Goal: Information Seeking & Learning: Find specific fact

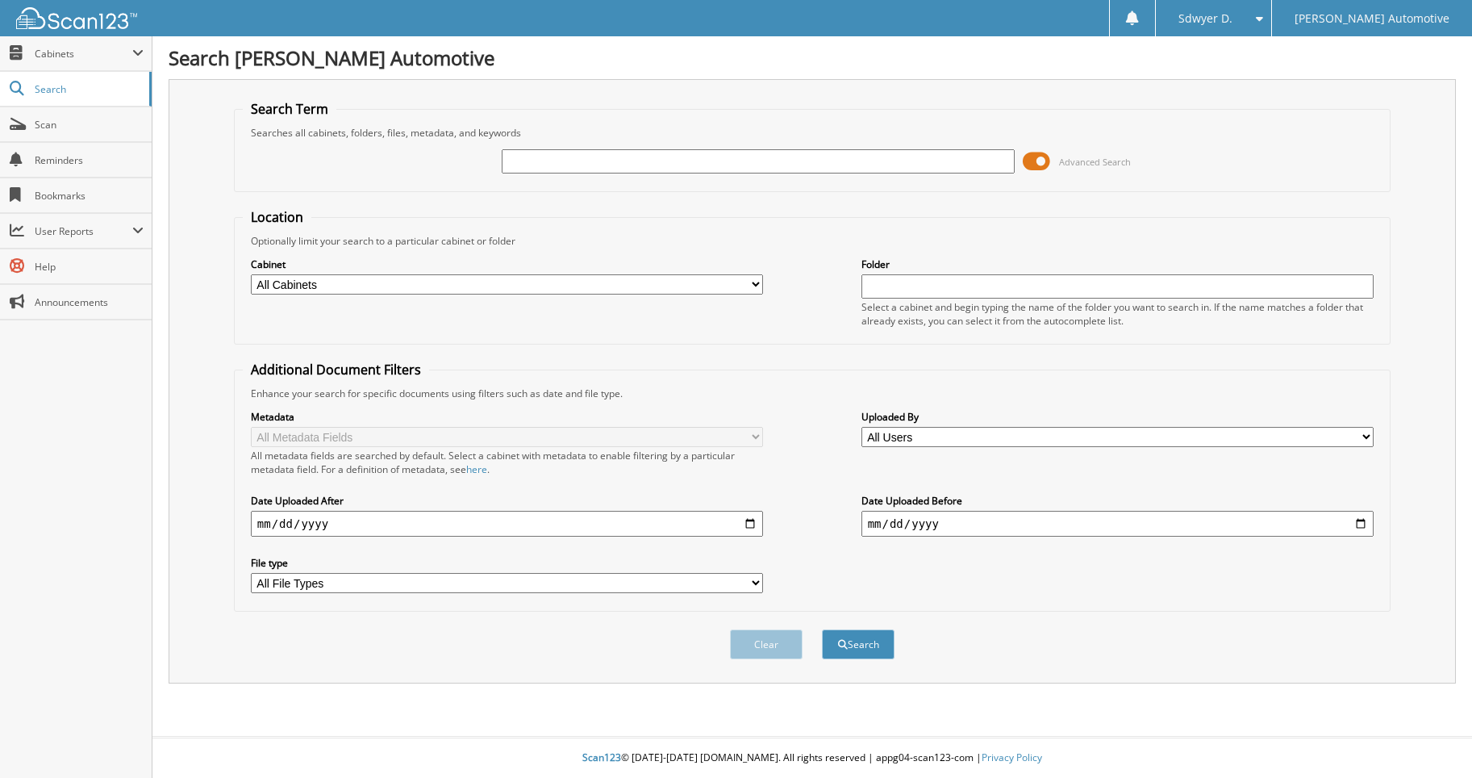
click at [644, 161] on input "text" at bounding box center [758, 161] width 513 height 24
type input "903230"
click at [822, 629] on button "Search" at bounding box center [858, 644] width 73 height 30
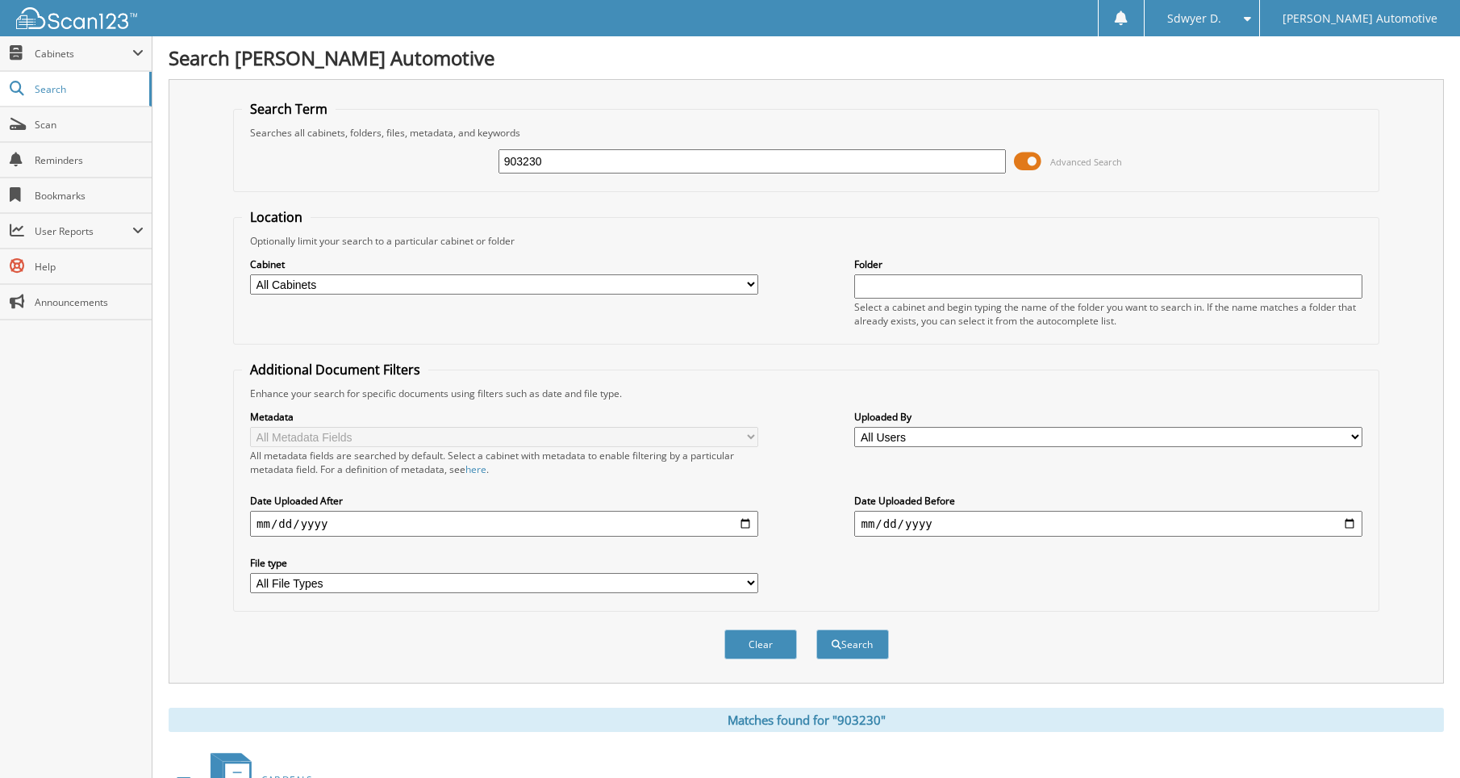
click at [621, 156] on input "903230" at bounding box center [752, 161] width 508 height 24
type input "[PERSON_NAME]"
click at [816, 629] on button "Search" at bounding box center [852, 644] width 73 height 30
click at [568, 160] on input "speer" at bounding box center [752, 161] width 508 height 24
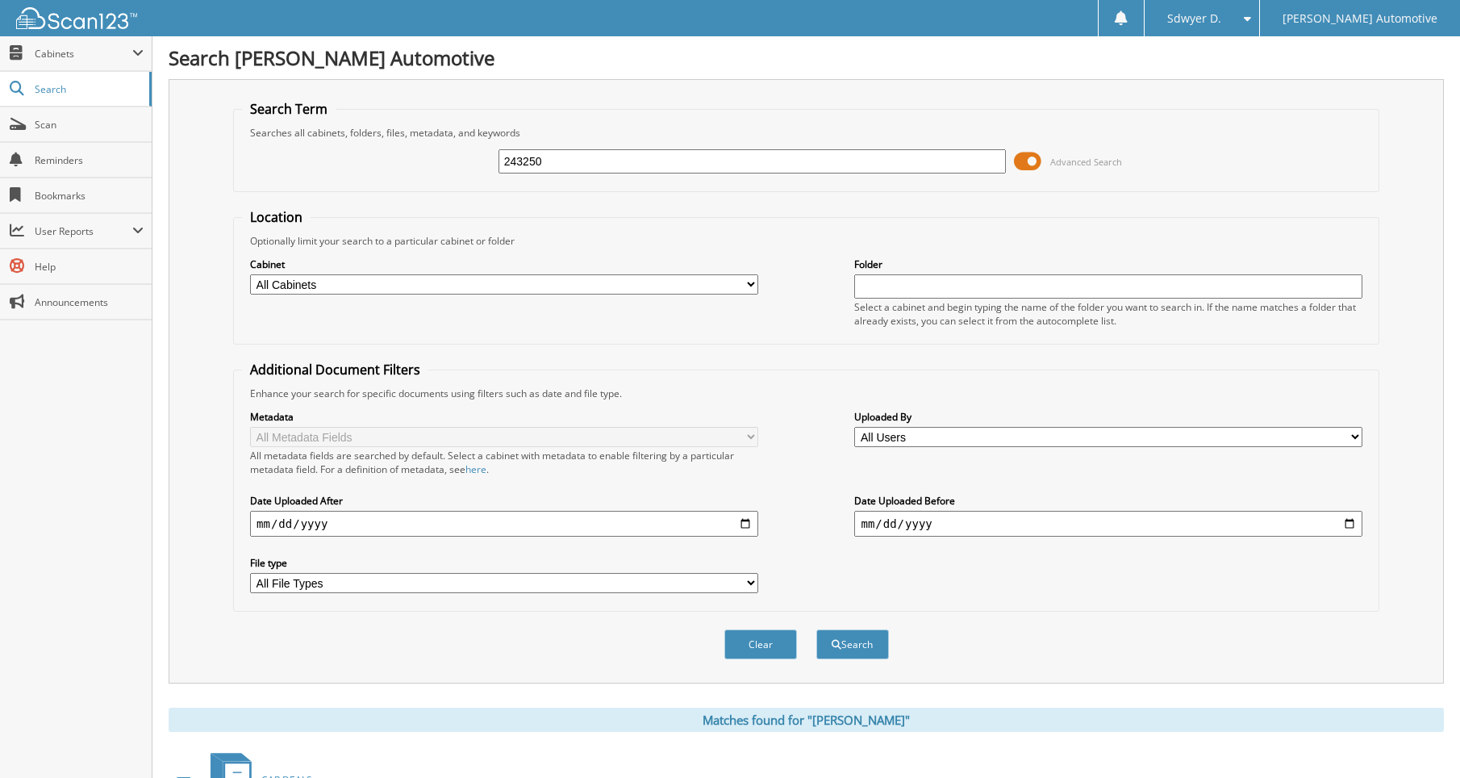
type input "243250"
click at [816, 629] on button "Search" at bounding box center [852, 644] width 73 height 30
click at [628, 160] on input "243250" at bounding box center [752, 161] width 508 height 24
type input "465060"
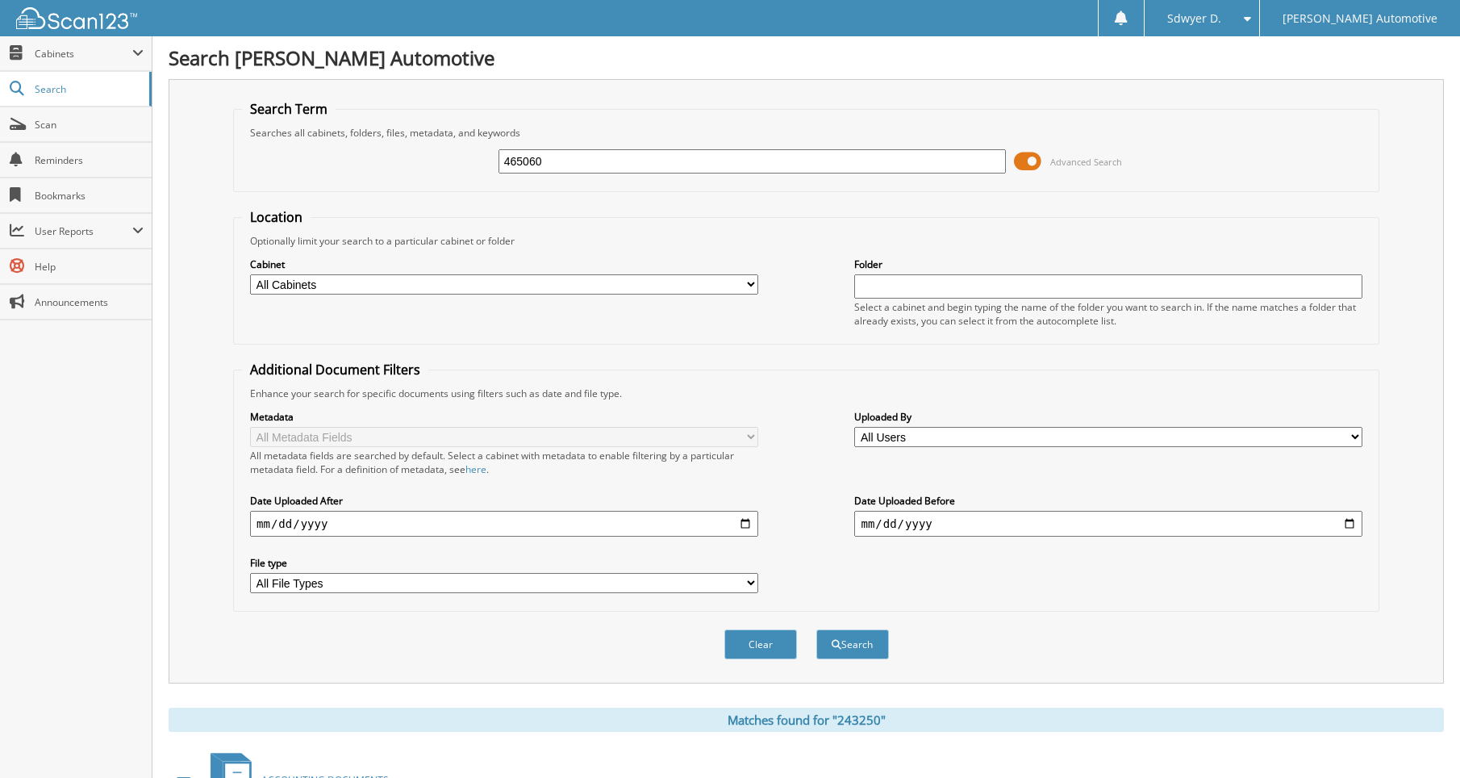
click at [816, 629] on button "Search" at bounding box center [852, 644] width 73 height 30
click at [588, 156] on input "465060" at bounding box center [752, 161] width 508 height 24
type input "903230"
click at [816, 629] on button "Search" at bounding box center [852, 644] width 73 height 30
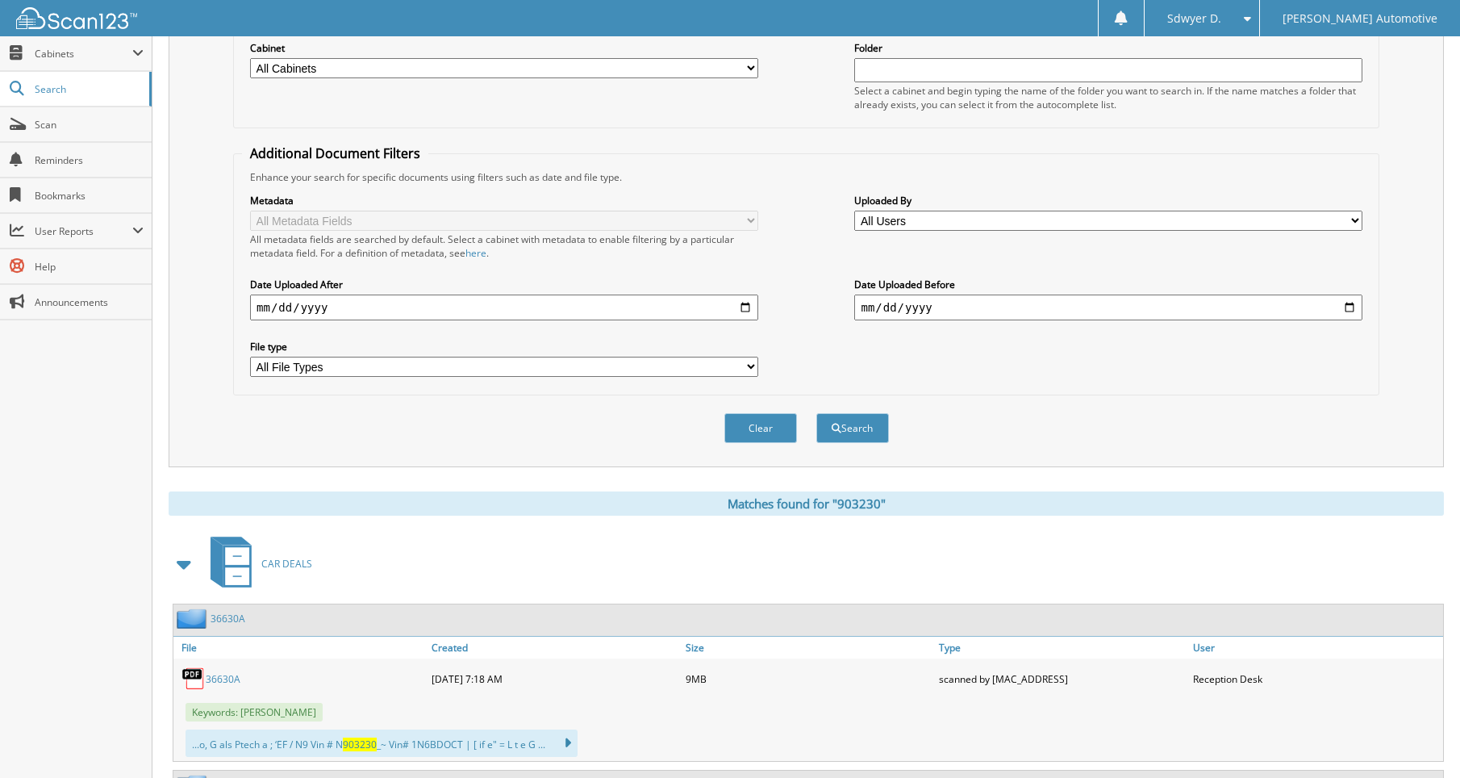
scroll to position [242, 0]
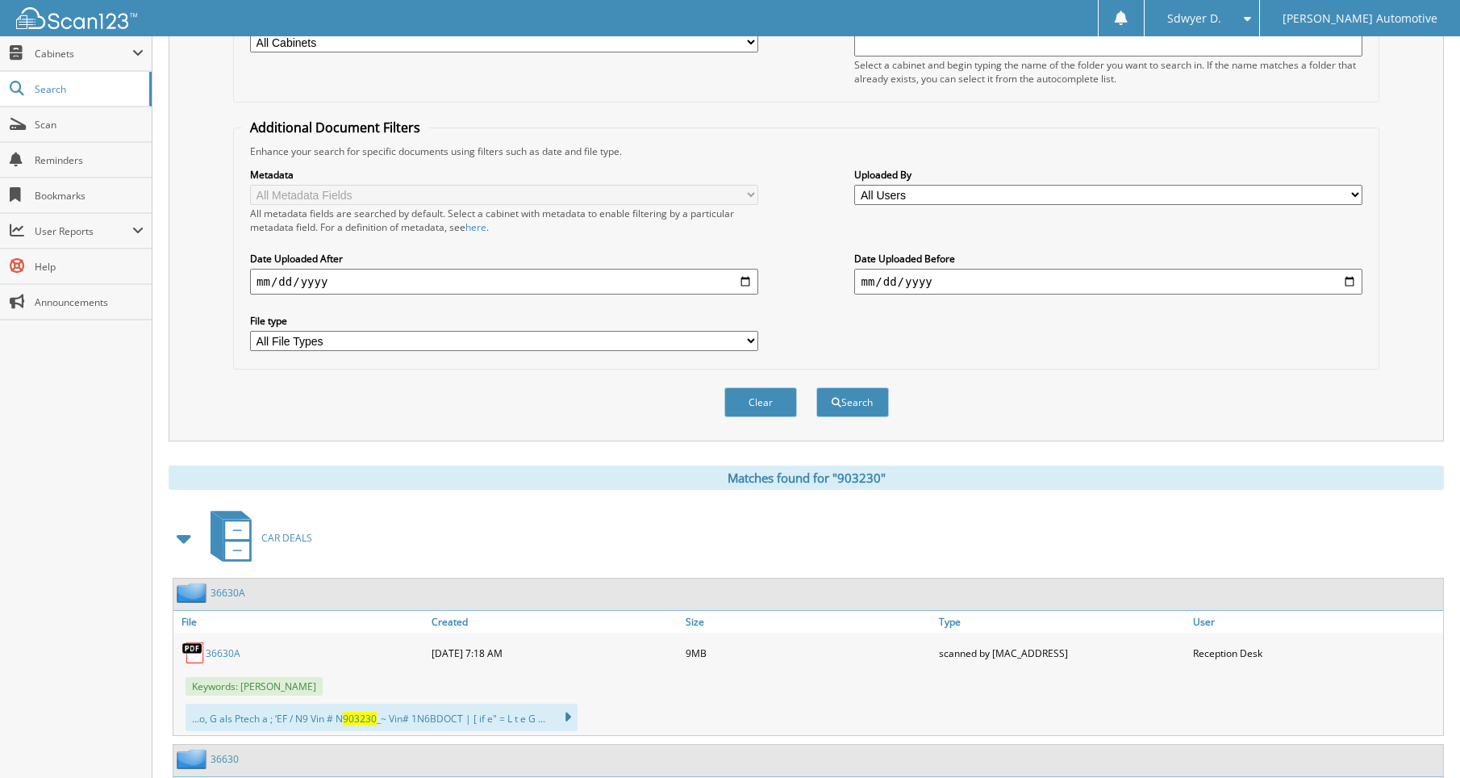
click at [1354, 194] on select "All Users AARON MARTIN Adam McDonald Adam Montgomery Adrian Gonzalez adrian Joh…" at bounding box center [1108, 195] width 508 height 20
click at [1179, 151] on div "Enhance your search for specific documents using filters such as date and file …" at bounding box center [806, 151] width 1128 height 14
click at [747, 285] on input "date" at bounding box center [504, 282] width 508 height 26
type input "[DATE]"
click at [1349, 282] on input "date" at bounding box center [1108, 282] width 508 height 26
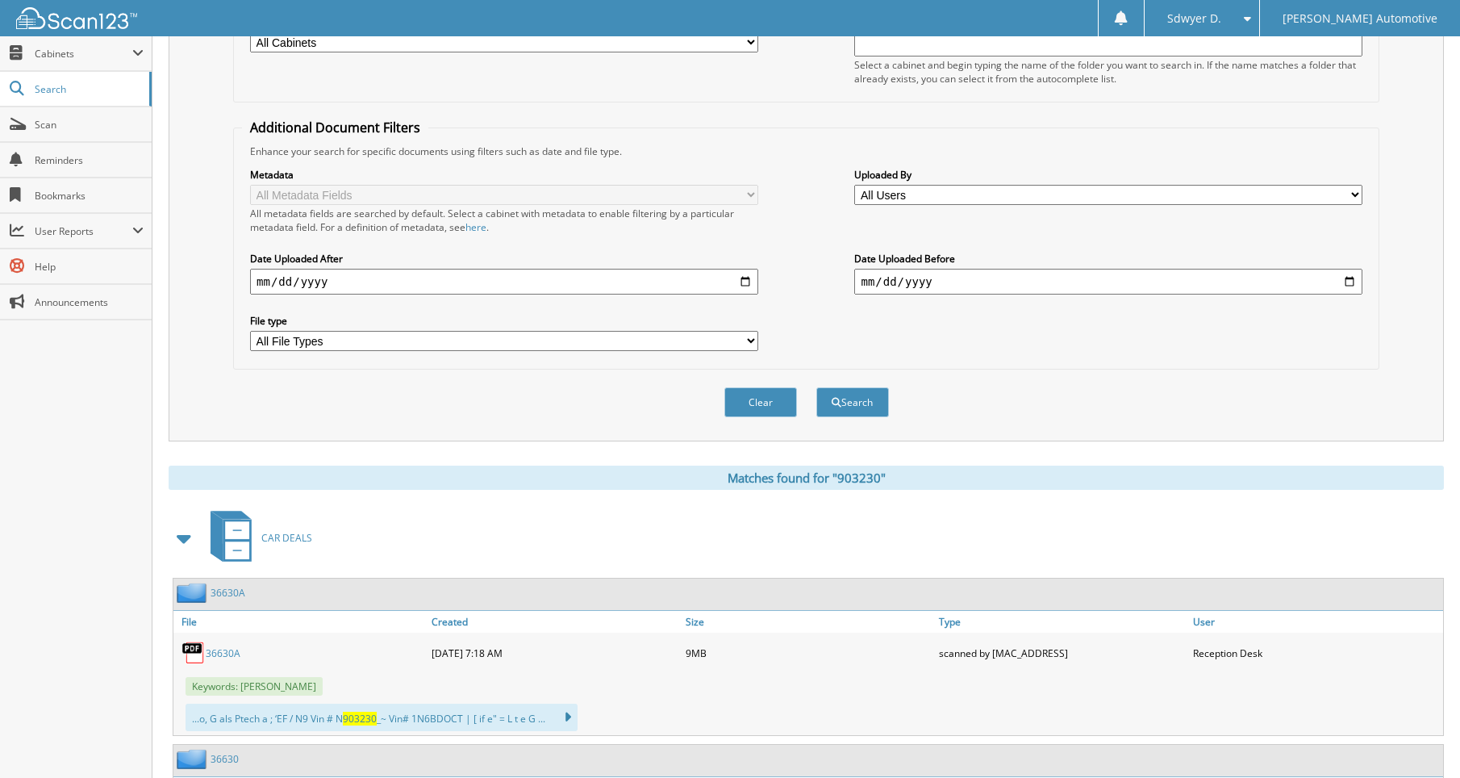
type input "2025-09-22"
click at [838, 404] on span "submit" at bounding box center [837, 403] width 10 height 10
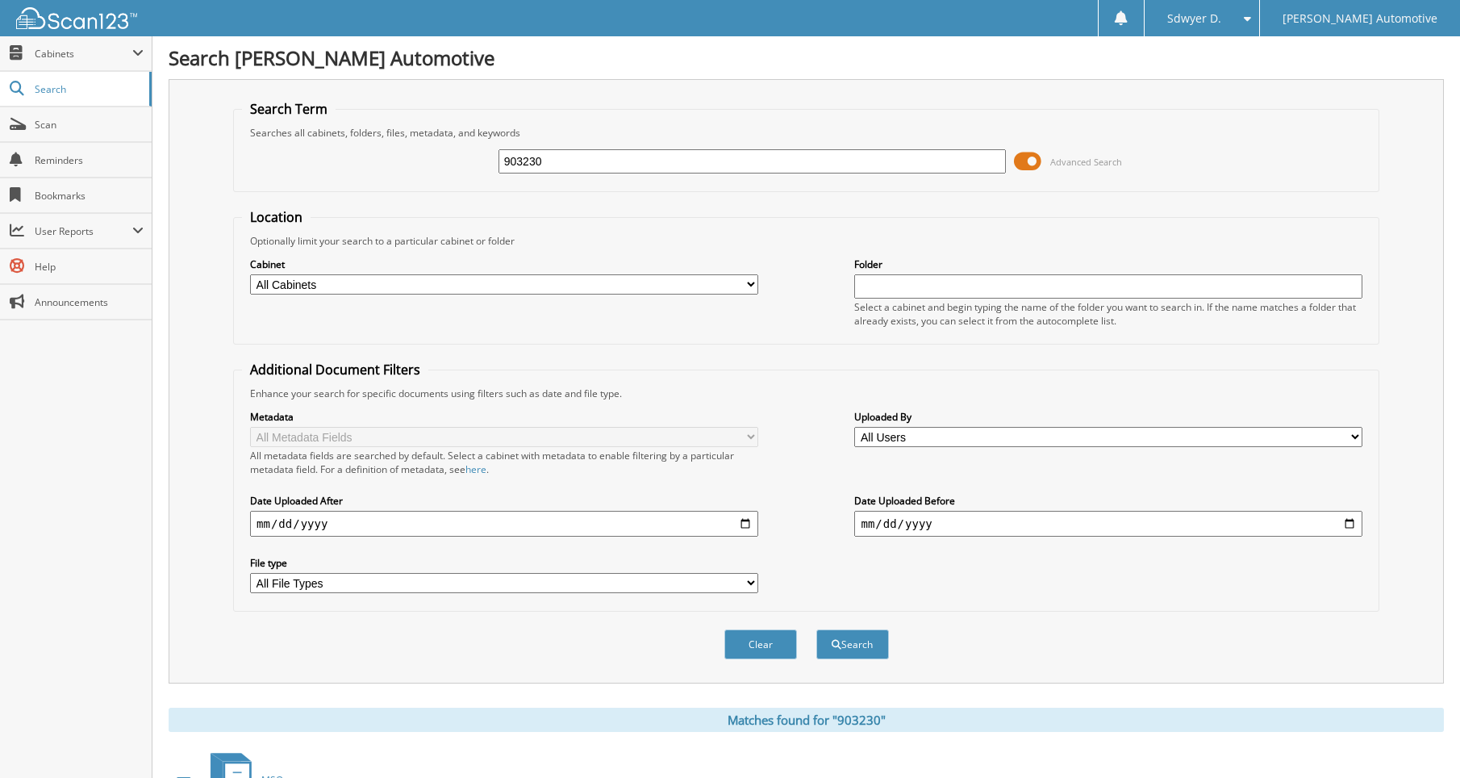
scroll to position [124, 0]
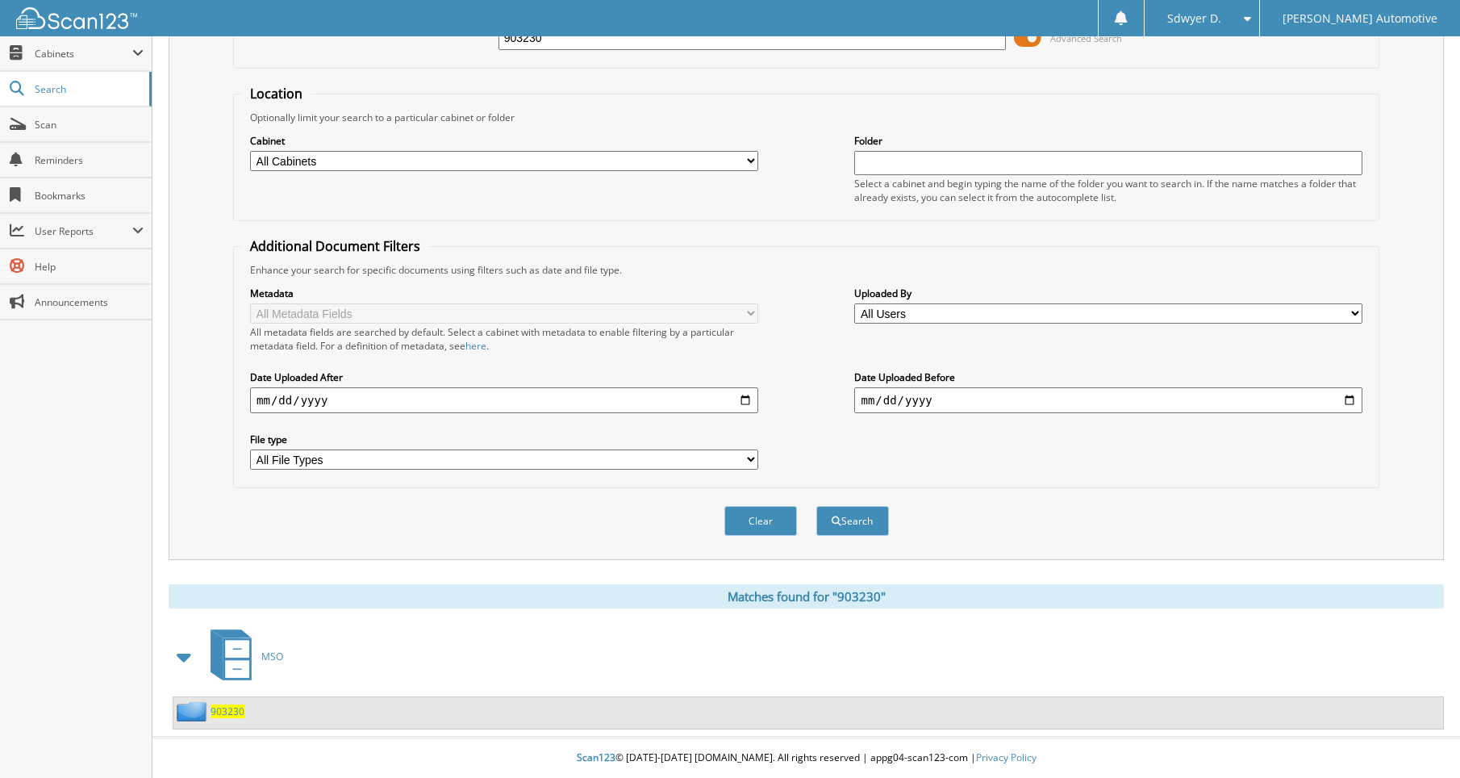
click at [269, 654] on span "MSO" at bounding box center [272, 656] width 22 height 14
click at [218, 715] on span "903230" at bounding box center [228, 711] width 34 height 14
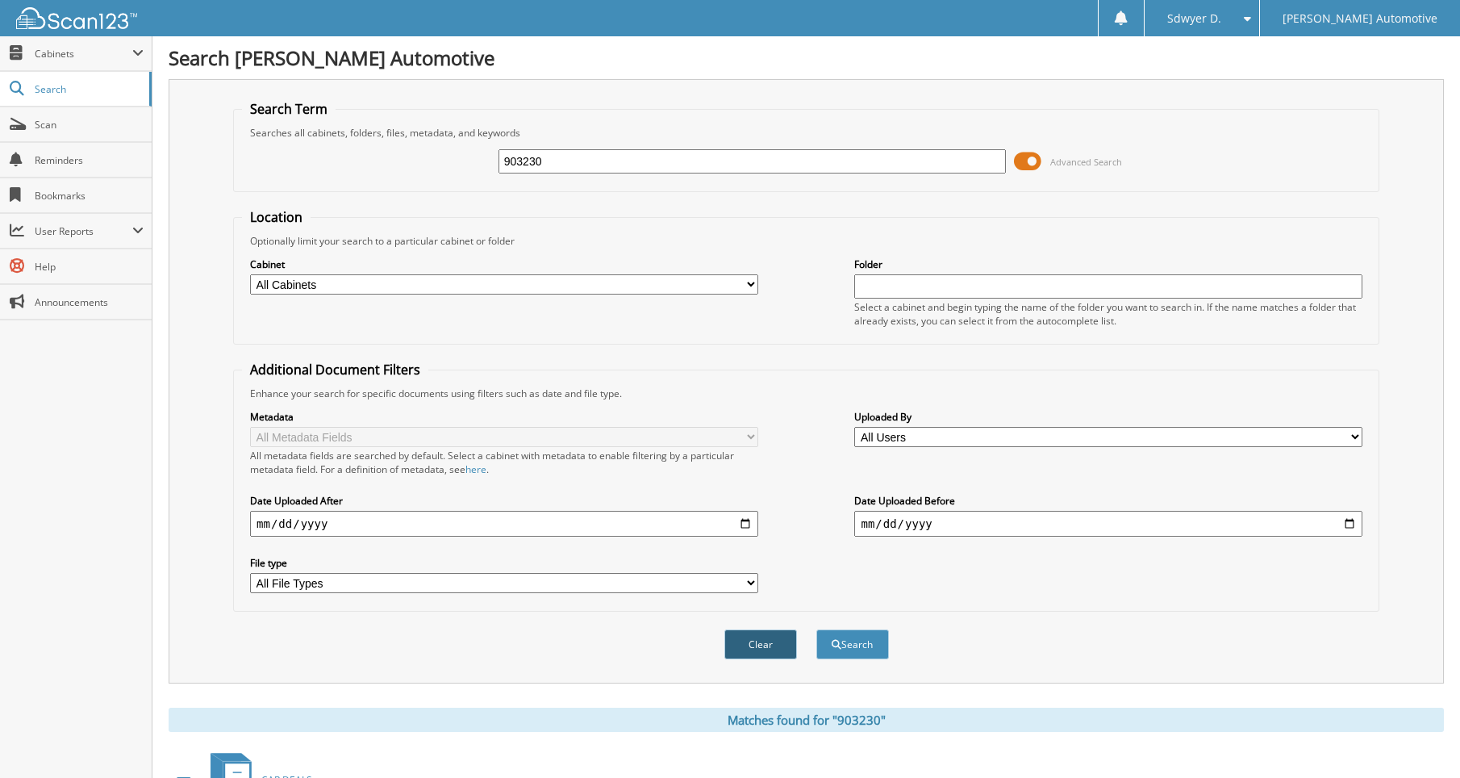
click at [762, 640] on button "Clear" at bounding box center [760, 644] width 73 height 30
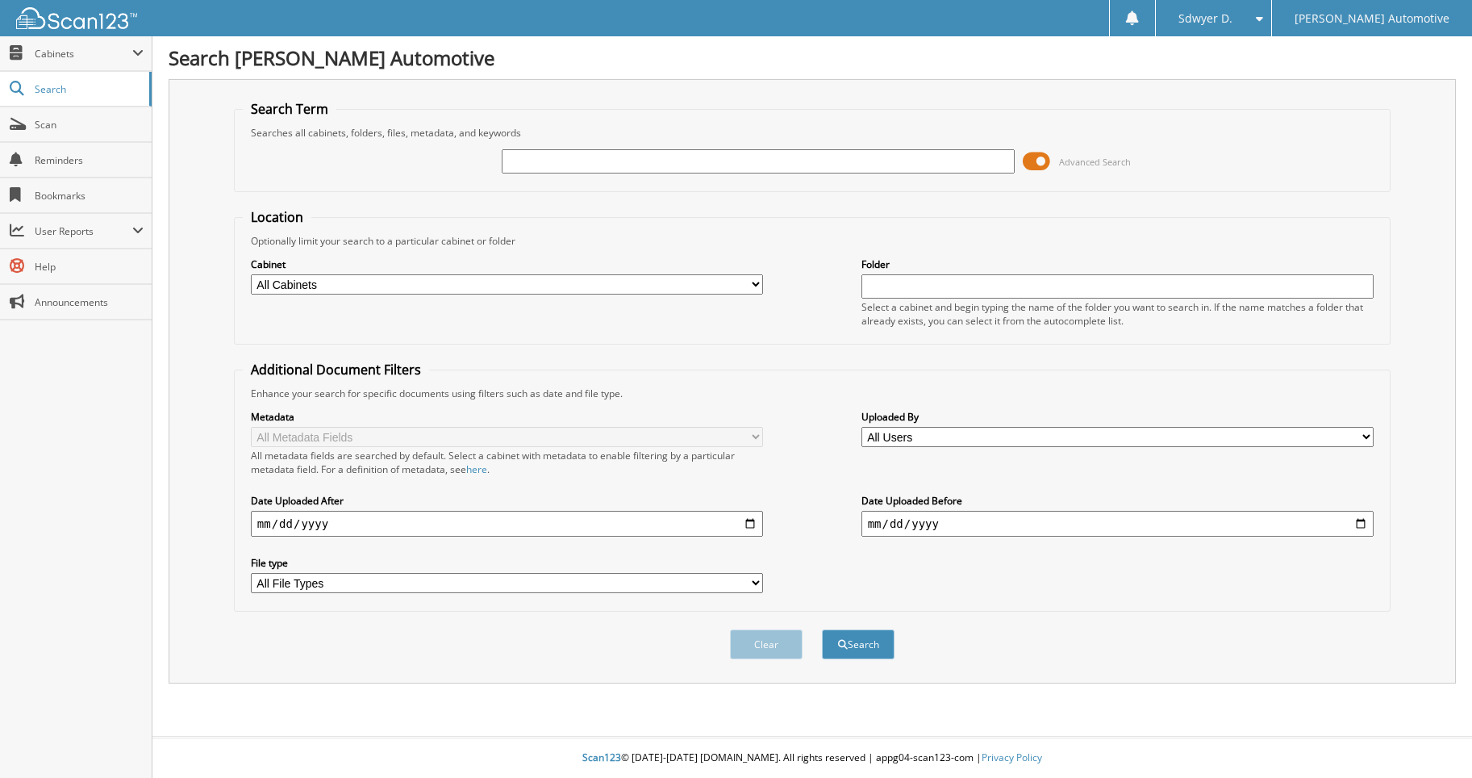
click at [610, 167] on input "text" at bounding box center [758, 161] width 513 height 24
type input "s"
type input "[PERSON_NAME]"
click at [822, 629] on button "Search" at bounding box center [858, 644] width 73 height 30
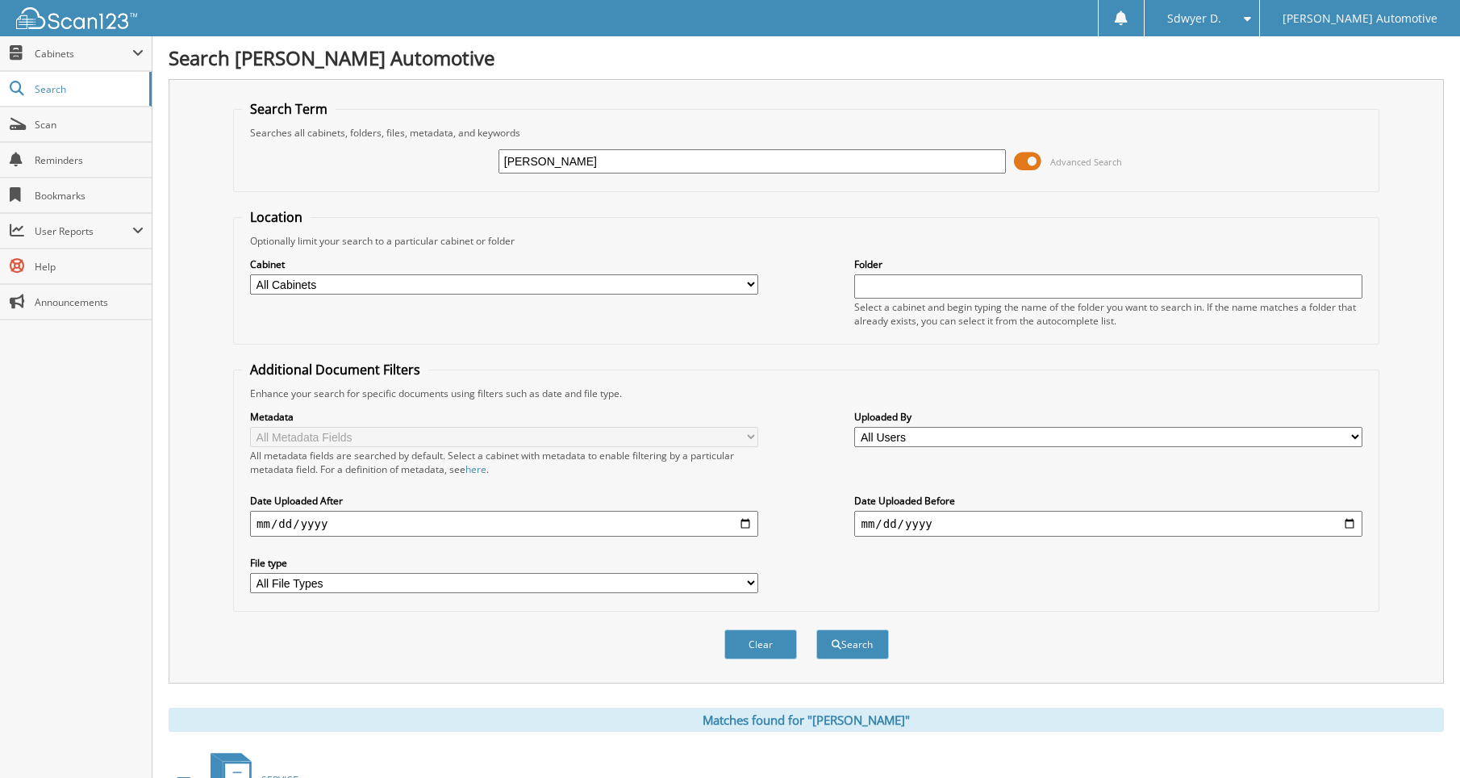
click at [715, 168] on input "Speer, carmen" at bounding box center [752, 161] width 508 height 24
type input "2"
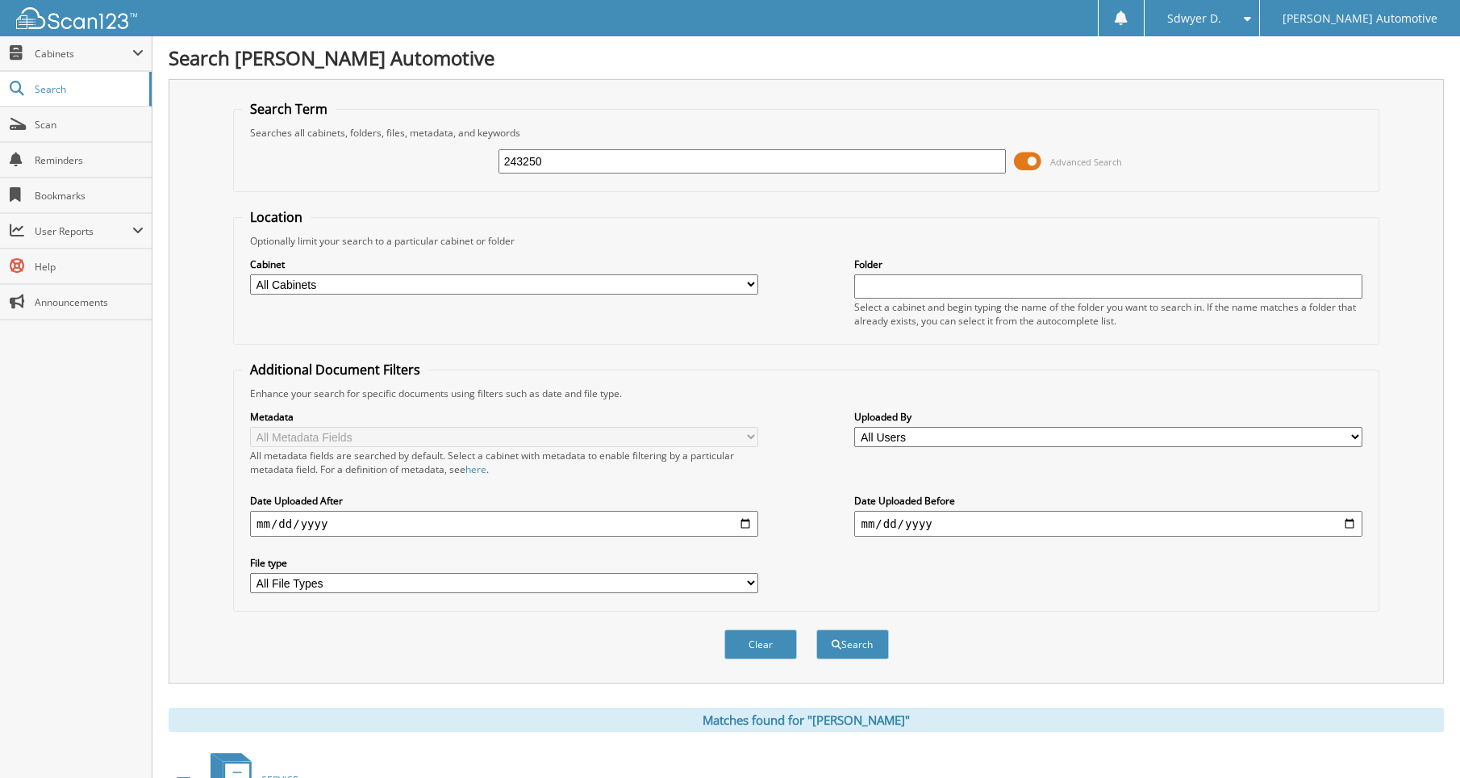
type input "243250"
click at [816, 629] on button "Search" at bounding box center [852, 644] width 73 height 30
click at [610, 162] on input "243250" at bounding box center [752, 161] width 508 height 24
type input "456060"
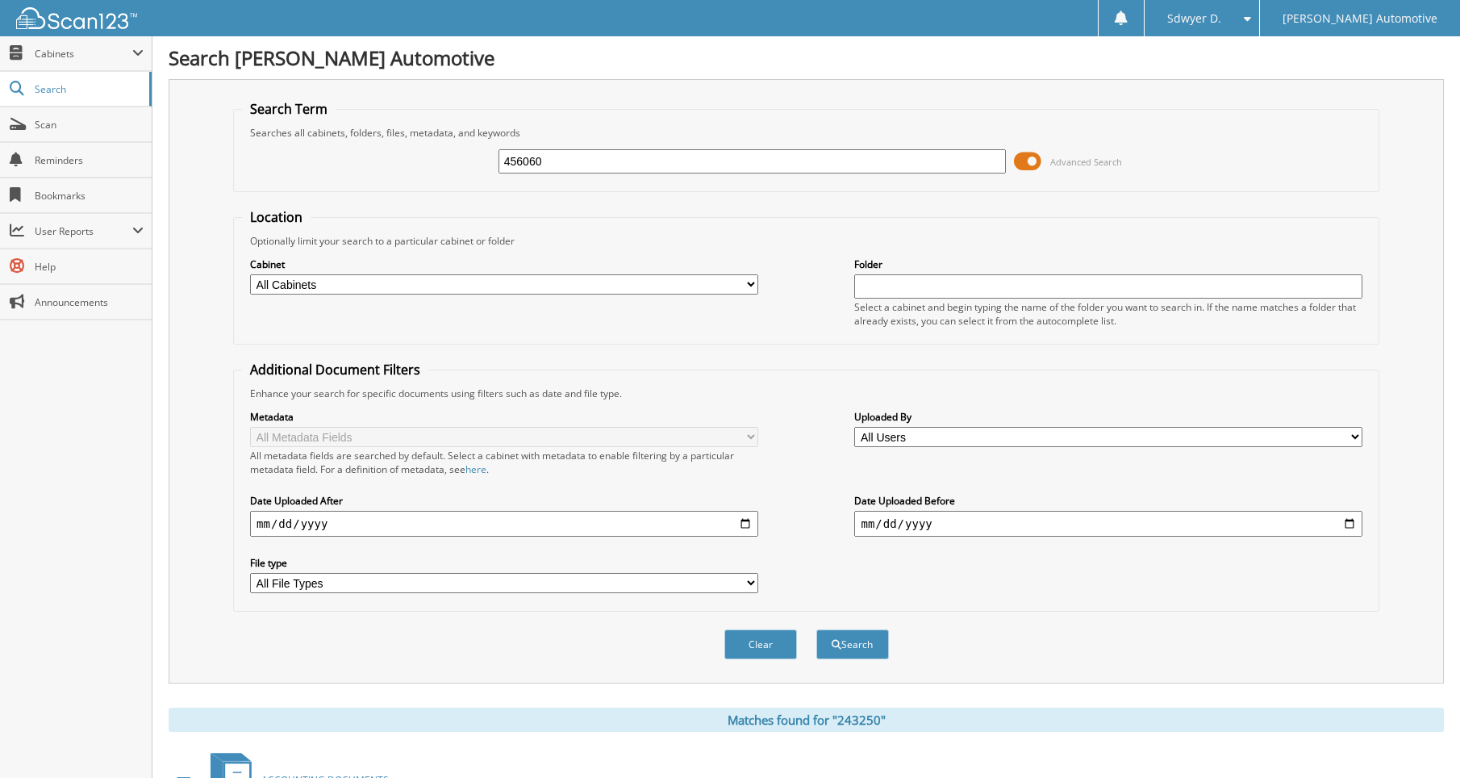
click at [816, 629] on button "Search" at bounding box center [852, 644] width 73 height 30
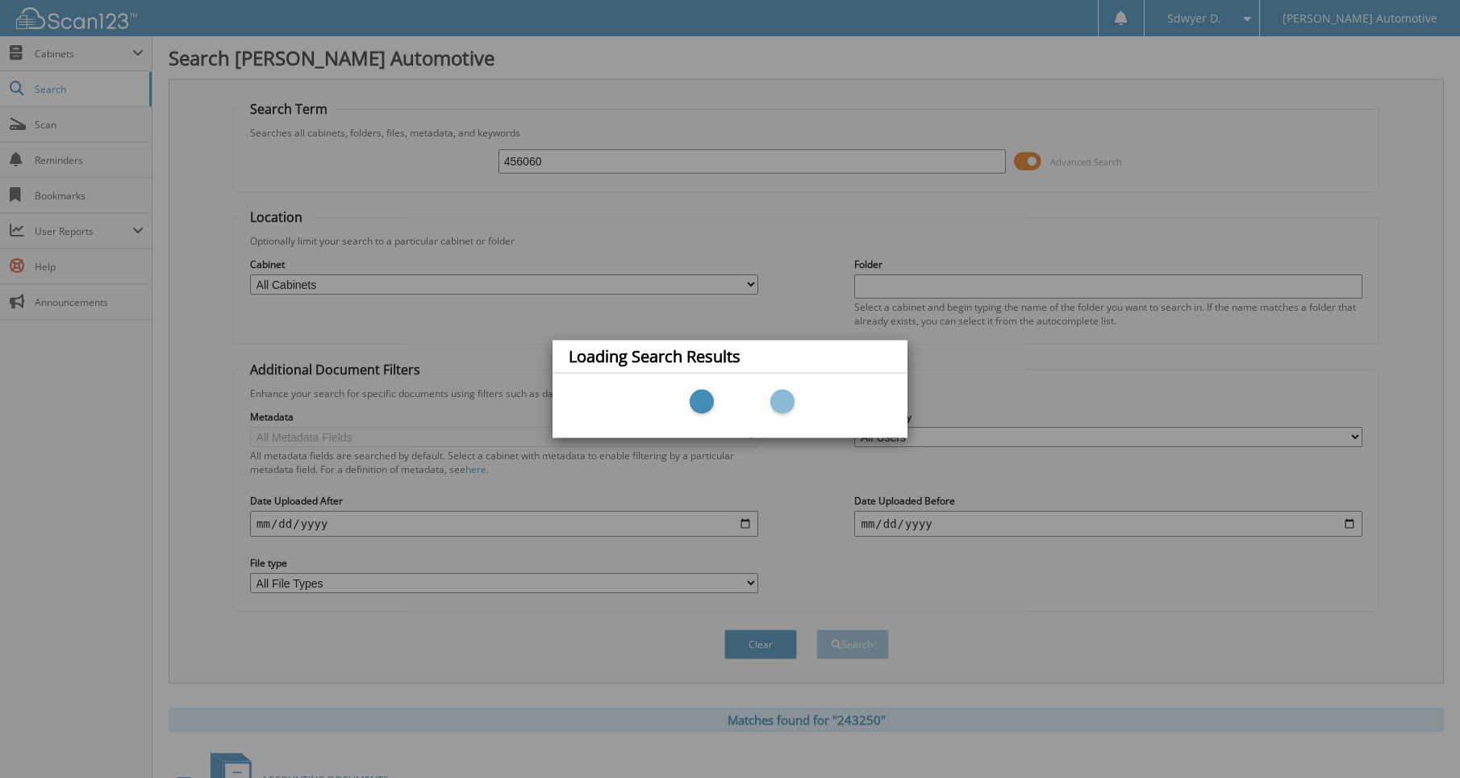
click at [572, 156] on div "Loading Search Results" at bounding box center [730, 389] width 1460 height 778
drag, startPoint x: 572, startPoint y: 156, endPoint x: 698, endPoint y: 201, distance: 134.4
click at [698, 201] on div "Loading Search Results" at bounding box center [730, 389] width 1460 height 778
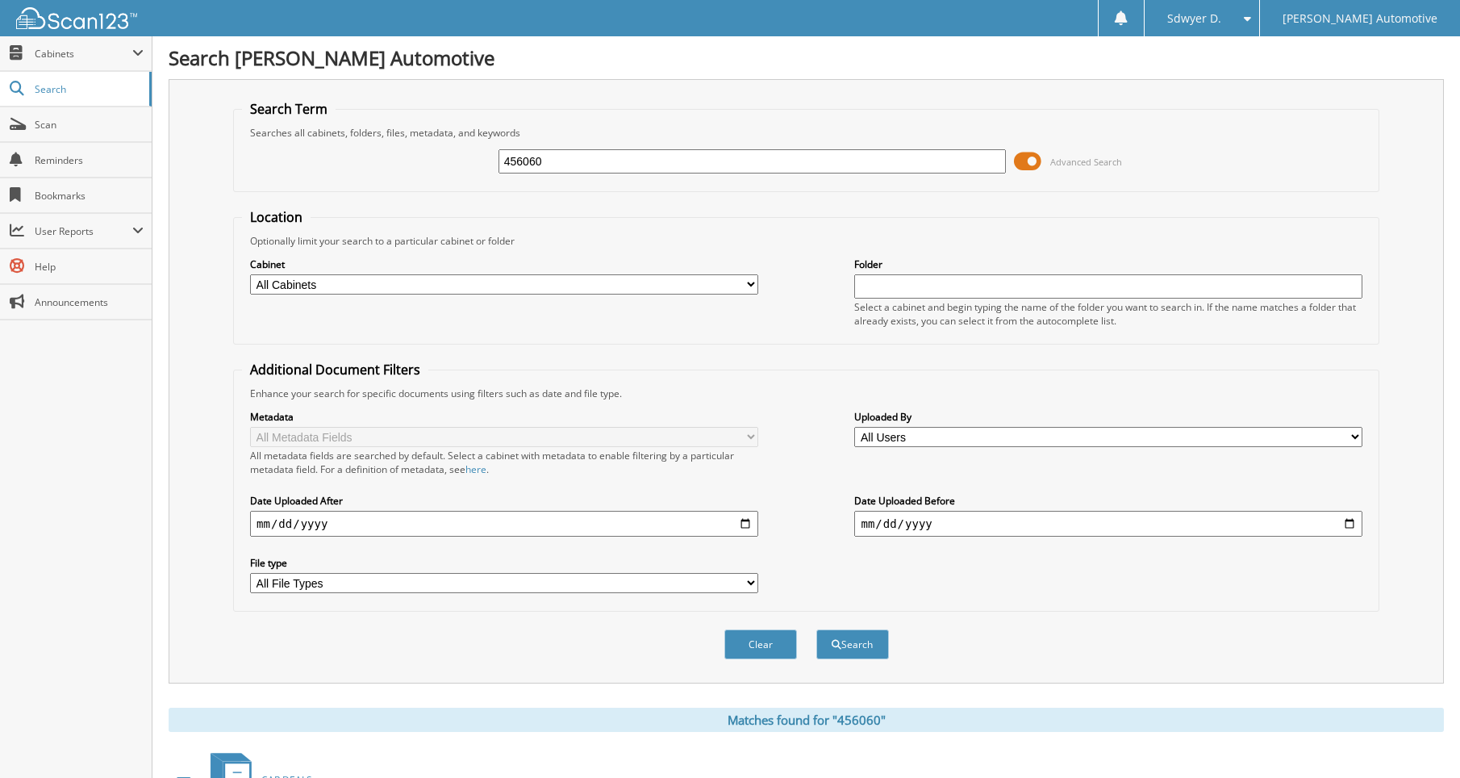
click at [589, 158] on input "456060" at bounding box center [752, 161] width 508 height 24
type input "465060"
click at [816, 629] on button "Search" at bounding box center [852, 644] width 73 height 30
click at [581, 170] on input "465060" at bounding box center [752, 161] width 508 height 24
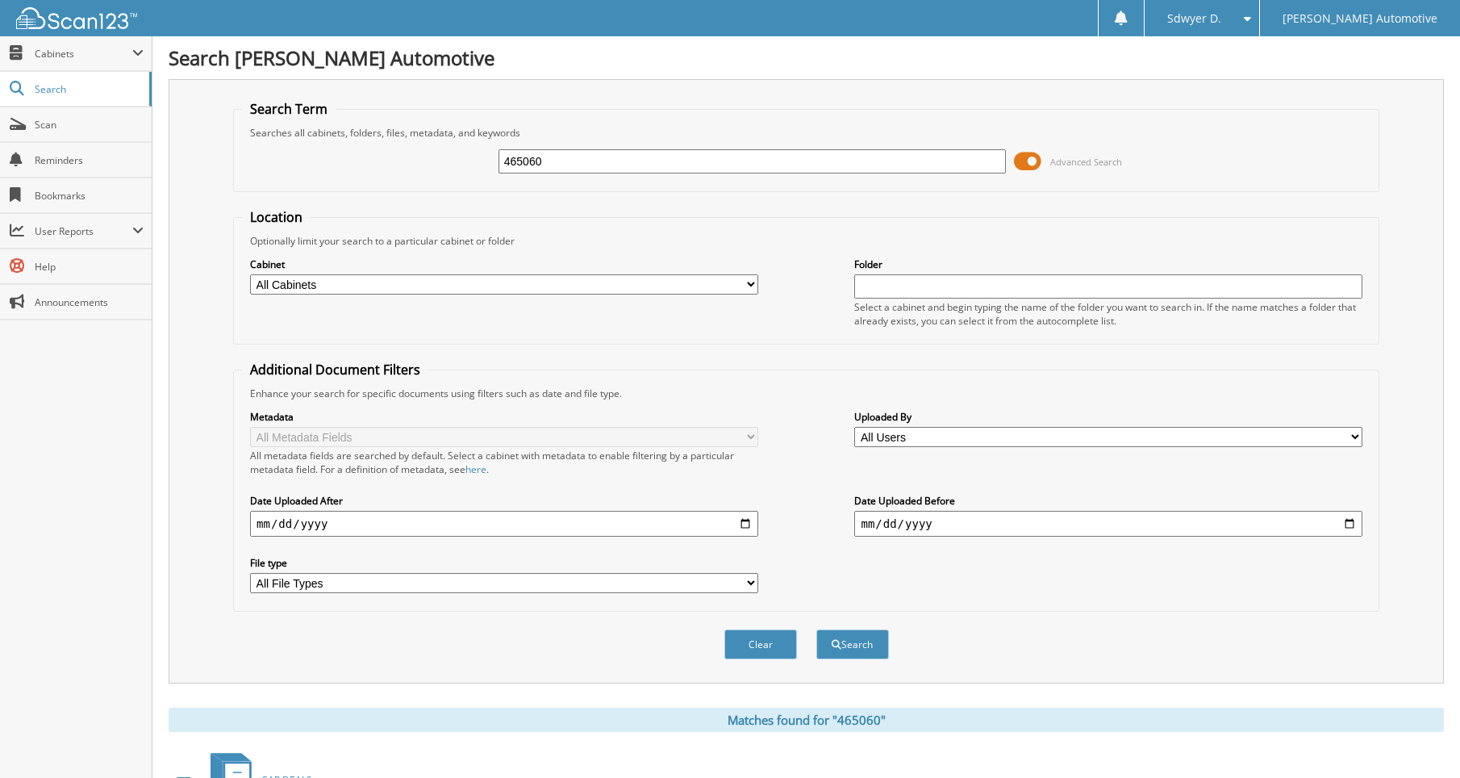
click at [581, 170] on input "465060" at bounding box center [752, 161] width 508 height 24
click at [816, 629] on button "Search" at bounding box center [852, 644] width 73 height 30
click at [1251, 22] on div "Sdwyer D." at bounding box center [1202, 18] width 98 height 36
click at [1253, 53] on link "Settings" at bounding box center [1202, 50] width 115 height 28
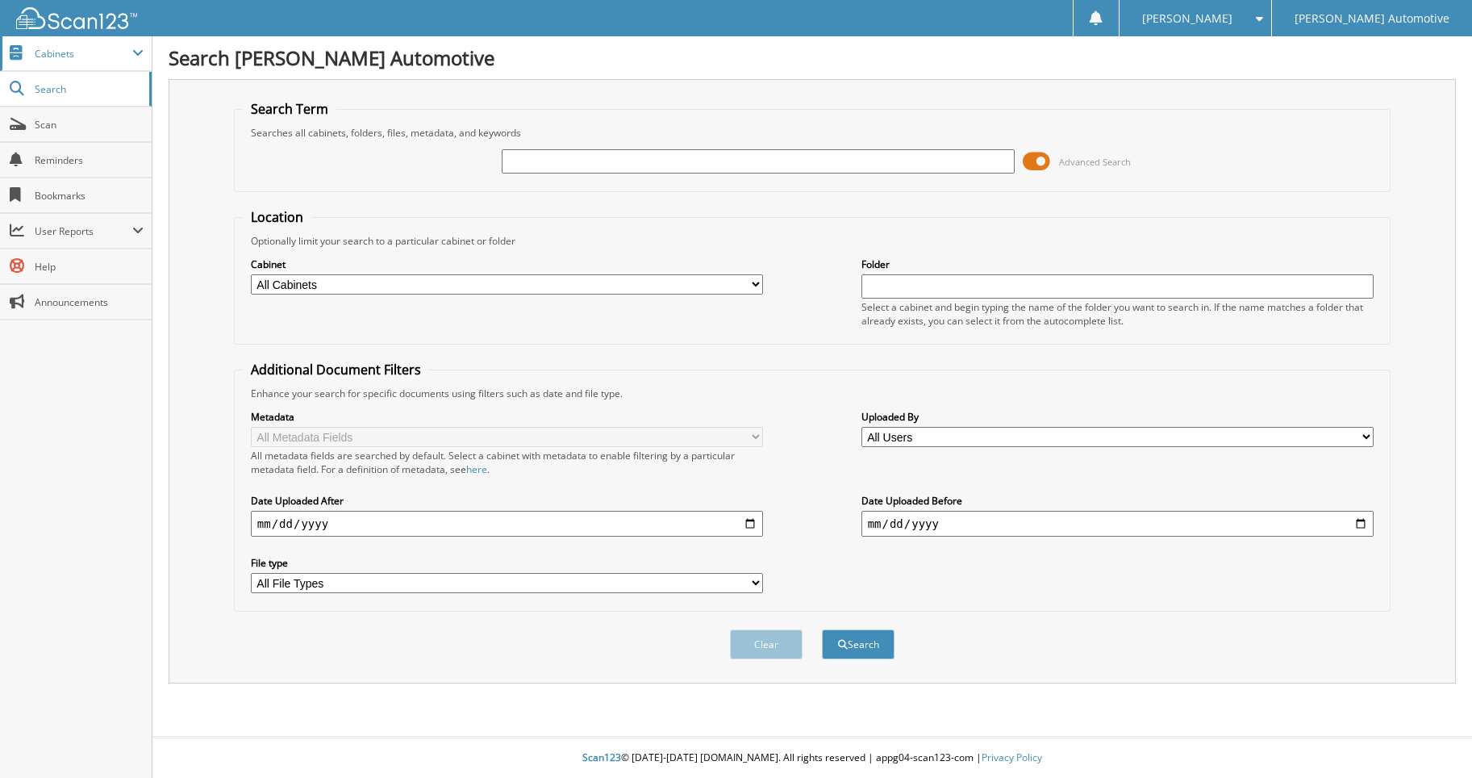
click at [71, 55] on span "Cabinets" at bounding box center [84, 54] width 98 height 14
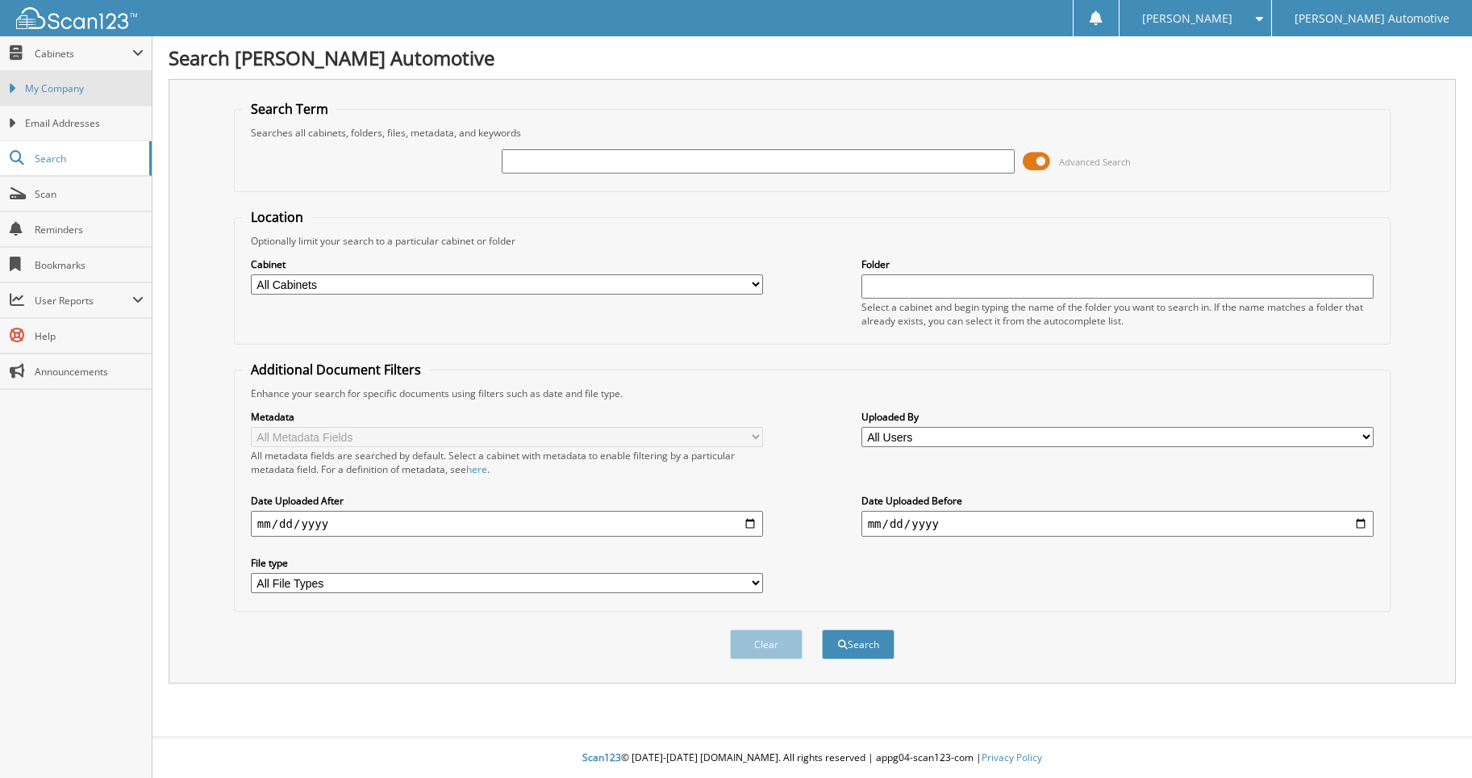
click at [70, 87] on span "My Company" at bounding box center [84, 88] width 119 height 15
